Goal: Task Accomplishment & Management: Manage account settings

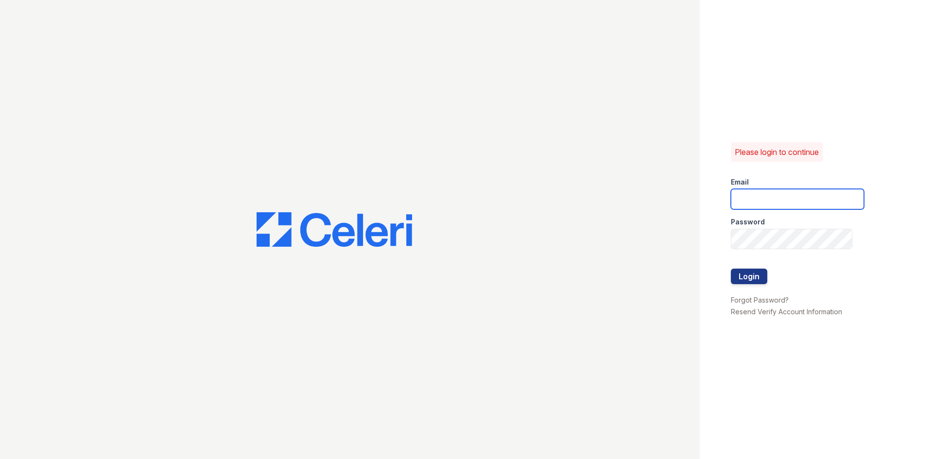
click at [784, 189] on input "email" at bounding box center [797, 199] width 133 height 20
type input "[EMAIL_ADDRESS][DOMAIN_NAME]"
click at [741, 273] on button "Login" at bounding box center [749, 277] width 36 height 16
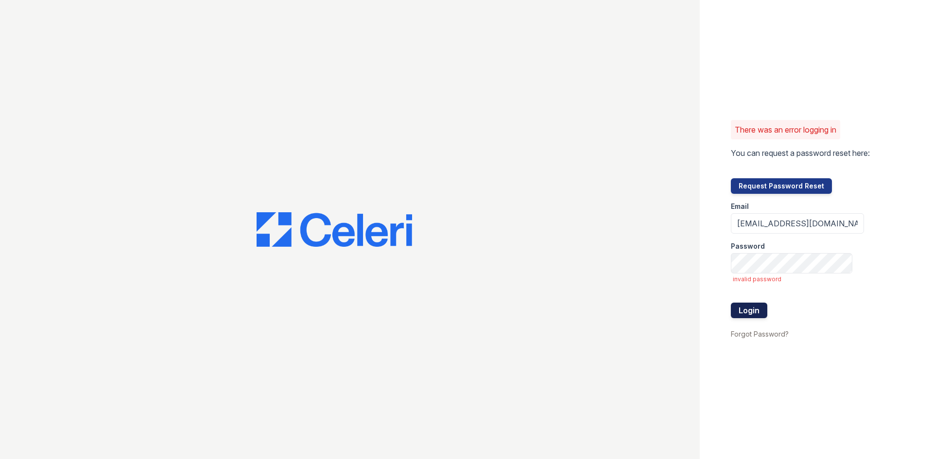
click at [756, 304] on button "Login" at bounding box center [749, 311] width 36 height 16
click at [731, 303] on button "Login" at bounding box center [749, 311] width 36 height 16
click at [816, 226] on input "[EMAIL_ADDRESS][DOMAIN_NAME]" at bounding box center [797, 223] width 133 height 20
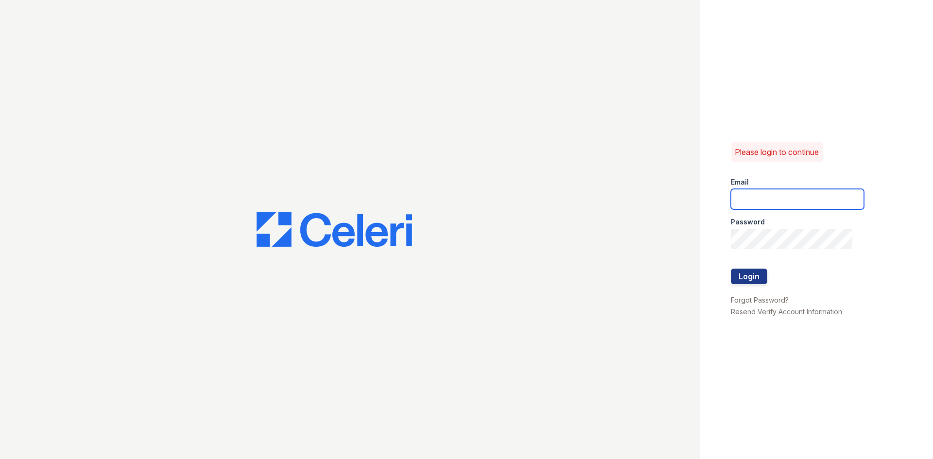
click at [783, 193] on input "email" at bounding box center [797, 199] width 133 height 20
type input "[EMAIL_ADDRESS][DOMAIN_NAME]"
click at [752, 277] on button "Login" at bounding box center [749, 277] width 36 height 16
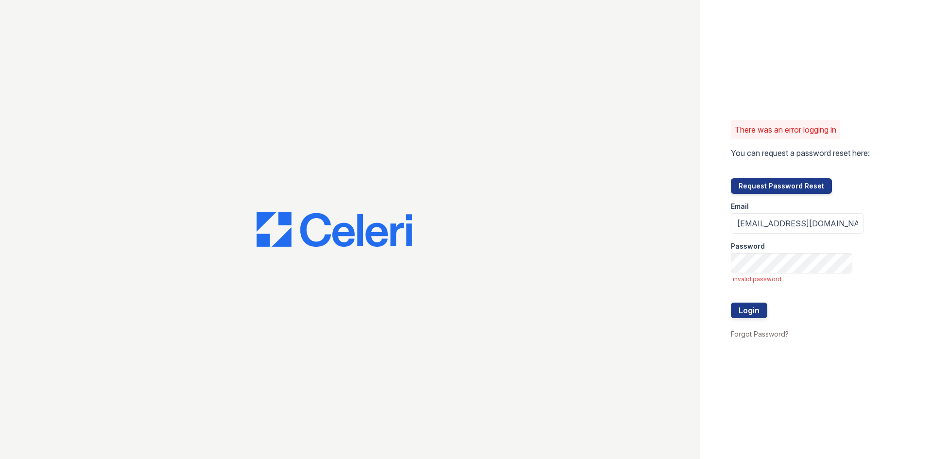
click at [752, 277] on span "invalid password" at bounding box center [797, 279] width 131 height 8
click at [731, 303] on button "Login" at bounding box center [749, 311] width 36 height 16
